Goal: Task Accomplishment & Management: Complete application form

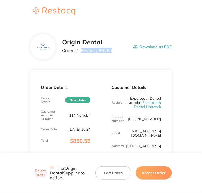
drag, startPoint x: 110, startPoint y: 50, endPoint x: 80, endPoint y: 54, distance: 29.9
click at [80, 54] on div "Origin Dental Order ID: Restocq- 96260" at bounding box center [87, 47] width 50 height 16
copy p "Restocq- 96260"
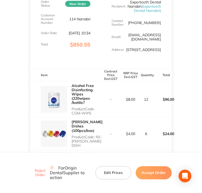
scroll to position [106, 0]
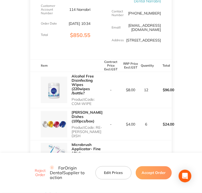
drag, startPoint x: 72, startPoint y: 112, endPoint x: 93, endPoint y: 111, distance: 20.9
click at [93, 106] on p "Product Code: COM-WIPE" at bounding box center [85, 101] width 29 height 8
copy p "COM-WIPE"
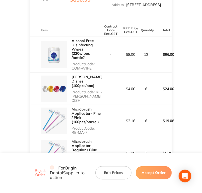
scroll to position [159, 0]
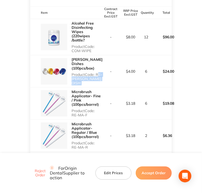
copy p "RE-[PERSON_NAME] DISH"
drag, startPoint x: 71, startPoint y: 85, endPoint x: 102, endPoint y: 85, distance: 30.4
click at [102, 85] on tr "[PERSON_NAME] Dishes (100pcs/box) Product Code: RE-[PERSON_NAME] DISH - $4.00 6…" at bounding box center [100, 71] width 141 height 32
drag, startPoint x: 72, startPoint y: 117, endPoint x: 87, endPoint y: 117, distance: 15.1
click at [87, 117] on p "Product Code: RE-MA-F" at bounding box center [85, 113] width 29 height 8
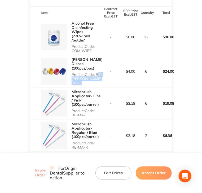
copy p "RE-MA-F"
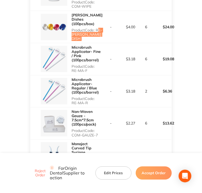
scroll to position [212, 0]
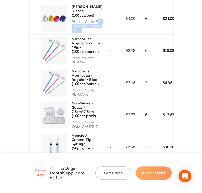
drag, startPoint x: 72, startPoint y: 99, endPoint x: 90, endPoint y: 99, distance: 18.0
click at [90, 97] on p "Product Code: RE-MA-R" at bounding box center [85, 92] width 29 height 8
copy p "RE-MA-R"
drag, startPoint x: 72, startPoint y: 129, endPoint x: 97, endPoint y: 130, distance: 25.4
click at [97, 129] on p "Product Code: COM-GAUZE-7" at bounding box center [85, 124] width 29 height 8
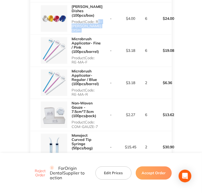
copy p "COM-GAUZE-7"
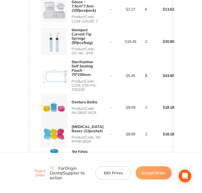
scroll to position [317, 0]
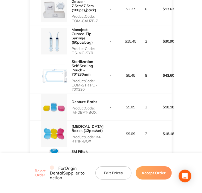
drag, startPoint x: 75, startPoint y: 55, endPoint x: 94, endPoint y: 55, distance: 19.0
click at [94, 55] on div "Monoject Curved Tip Syringe (50pcs/bag) Product Code: OS-MC-SYR" at bounding box center [65, 41] width 71 height 32
copy p "OS-MC-SYR"
drag, startPoint x: 74, startPoint y: 83, endPoint x: 88, endPoint y: 89, distance: 14.8
click at [90, 89] on p "Product Code: COM-STR PO-70X230" at bounding box center [85, 85] width 29 height 13
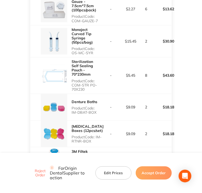
click at [70, 84] on div "Sterilization Self Sealing Pouch - 70*230mm Product Code: COM-STR PO-70X230" at bounding box center [65, 75] width 71 height 36
click at [91, 86] on p "Product Code: COM-STR PO-70X230" at bounding box center [85, 85] width 29 height 13
click at [73, 84] on p "Product Code: COM-STR PO-70X230" at bounding box center [85, 85] width 29 height 13
drag, startPoint x: 71, startPoint y: 83, endPoint x: 86, endPoint y: 88, distance: 15.1
click at [86, 88] on p "Product Code: COM-STR PO-70X230" at bounding box center [85, 85] width 29 height 13
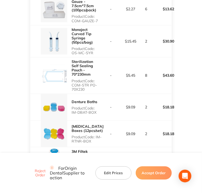
copy p "COM-STR PO-70X230"
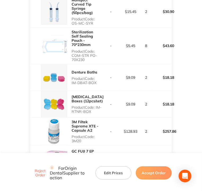
scroll to position [344, 0]
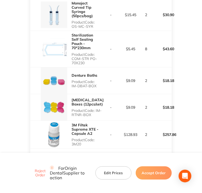
drag, startPoint x: 72, startPoint y: 85, endPoint x: 97, endPoint y: 85, distance: 25.1
click at [97, 85] on p "Product Code: IM-DBAT-BOX" at bounding box center [85, 84] width 29 height 8
copy p "IM-DBAT-BOX"
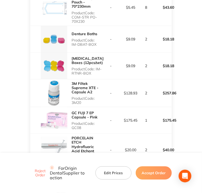
scroll to position [397, 0]
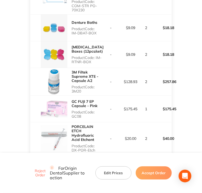
drag, startPoint x: 70, startPoint y: 62, endPoint x: 99, endPoint y: 62, distance: 29.6
click at [99, 62] on div "[MEDICAL_DATA] Boxes (12pcs/set) Product Code: IM-RTNR-BOX" at bounding box center [65, 54] width 71 height 26
copy p "IM-RTNR-BOX"
drag, startPoint x: 72, startPoint y: 90, endPoint x: 82, endPoint y: 90, distance: 10.1
click at [82, 90] on p "Product Code: 3M20" at bounding box center [85, 89] width 29 height 8
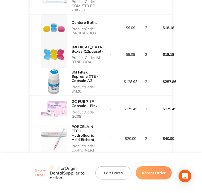
drag, startPoint x: 71, startPoint y: 116, endPoint x: 83, endPoint y: 116, distance: 12.4
click at [83, 116] on div "GC FUJI 7 EP Capsule - Pink Product Code: GC08" at bounding box center [65, 109] width 71 height 26
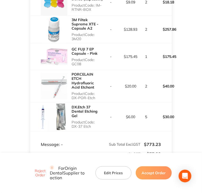
scroll to position [450, 0]
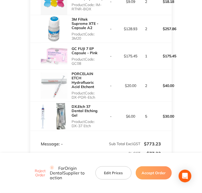
drag, startPoint x: 70, startPoint y: 97, endPoint x: 96, endPoint y: 99, distance: 26.3
click at [96, 99] on div "PORCELAIN ETCH Hydrofluoric Acid Etchant Product Code: DX-POR-Etch" at bounding box center [65, 86] width 71 height 32
drag, startPoint x: 72, startPoint y: 124, endPoint x: 90, endPoint y: 126, distance: 18.4
click at [90, 126] on p "Product Code: DX-37 Etch" at bounding box center [85, 124] width 29 height 8
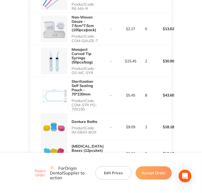
scroll to position [286, 0]
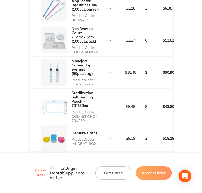
drag, startPoint x: 150, startPoint y: 172, endPoint x: 146, endPoint y: 161, distance: 11.7
click at [150, 171] on button "Accept Order" at bounding box center [153, 172] width 36 height 13
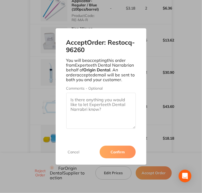
click at [110, 117] on textarea "Comments - Optional" at bounding box center [101, 111] width 70 height 36
paste textarea "SO-00001122"
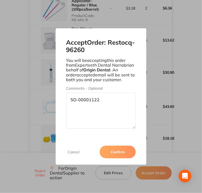
type textarea "SO-00001122"
click at [126, 155] on button "Confirm" at bounding box center [117, 152] width 36 height 13
